Goal: Transaction & Acquisition: Purchase product/service

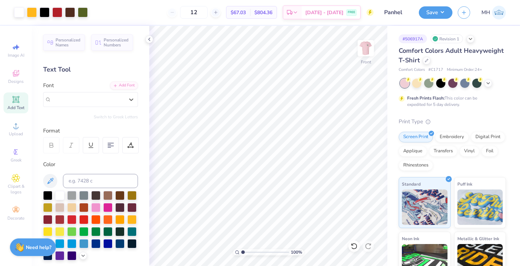
scroll to position [145, 0]
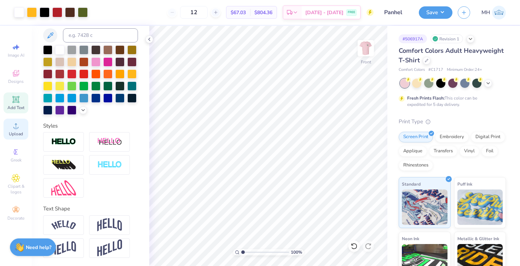
click at [19, 137] on div "Upload" at bounding box center [16, 129] width 25 height 21
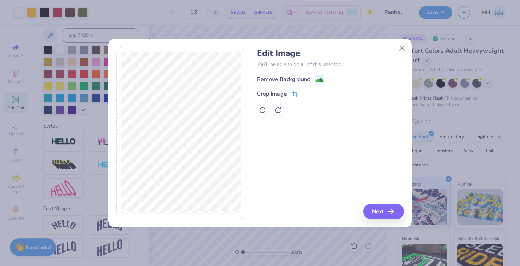
click at [316, 80] on image at bounding box center [320, 80] width 8 height 8
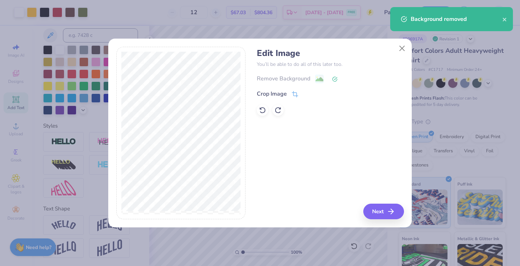
click at [398, 221] on div "Edit Image You’ll be able to do all of this later too. Remove Background Crop I…" at bounding box center [260, 137] width 304 height 181
click at [393, 215] on icon "button" at bounding box center [393, 211] width 8 height 8
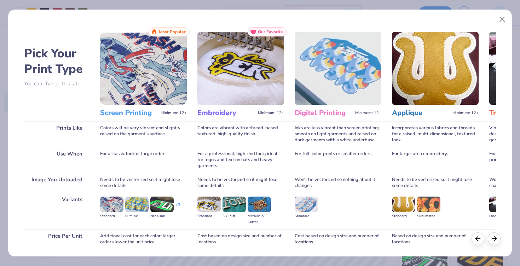
scroll to position [52, 0]
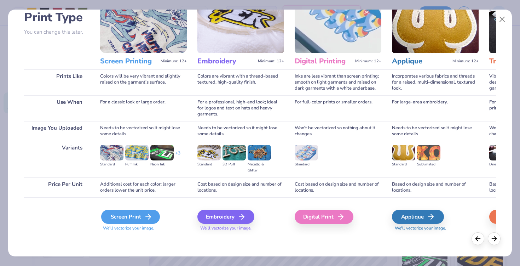
click at [138, 221] on div "Screen Print" at bounding box center [130, 217] width 59 height 14
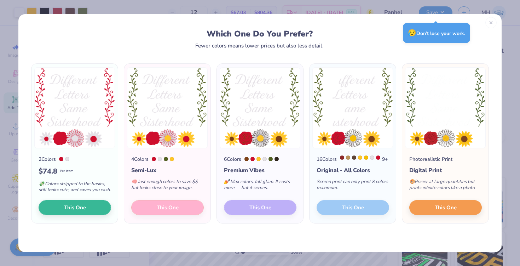
click at [488, 19] on div at bounding box center [491, 22] width 11 height 11
